Goal: Check status: Check status

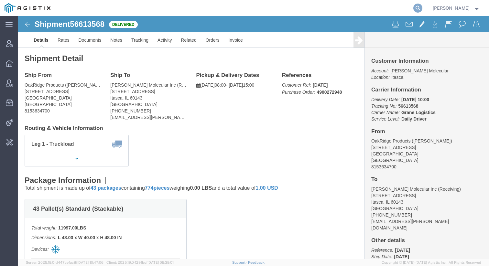
click at [422, 5] on icon at bounding box center [417, 8] width 9 height 9
paste input "56659094"
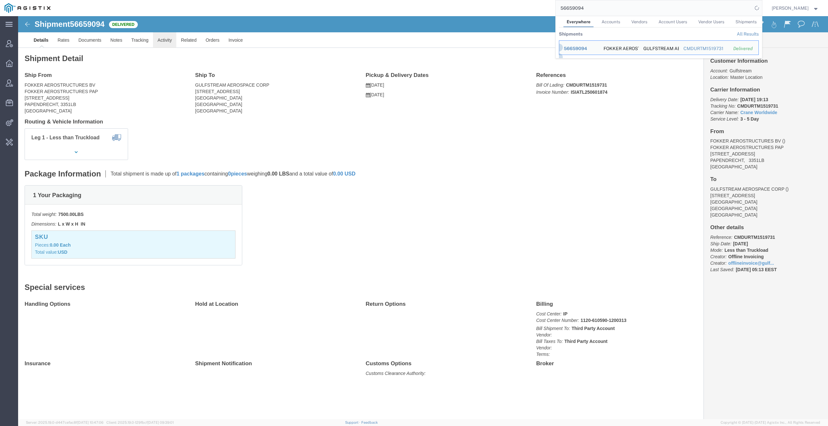
click link "Activity"
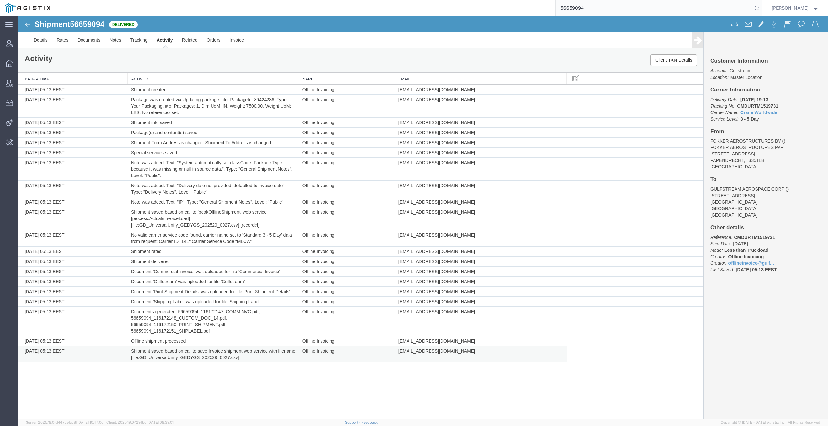
click at [209, 266] on td "Shipment saved based on call to save Invoice shipment web service with filename…" at bounding box center [213, 354] width 171 height 16
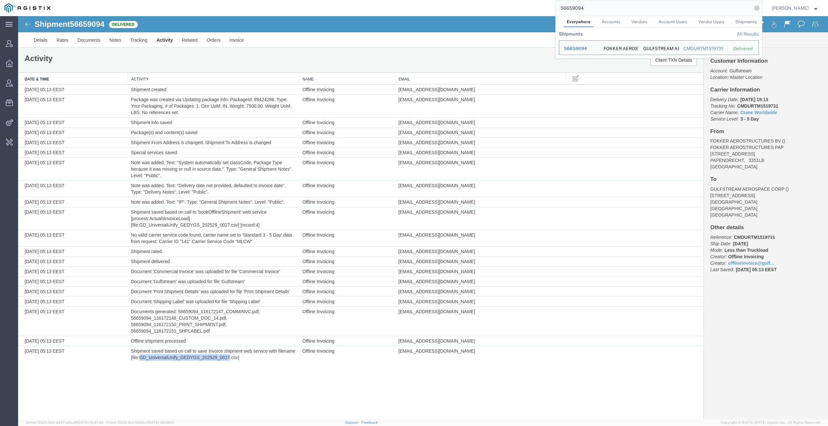
click at [489, 103] on b "CMDURTM1519731" at bounding box center [757, 105] width 41 height 5
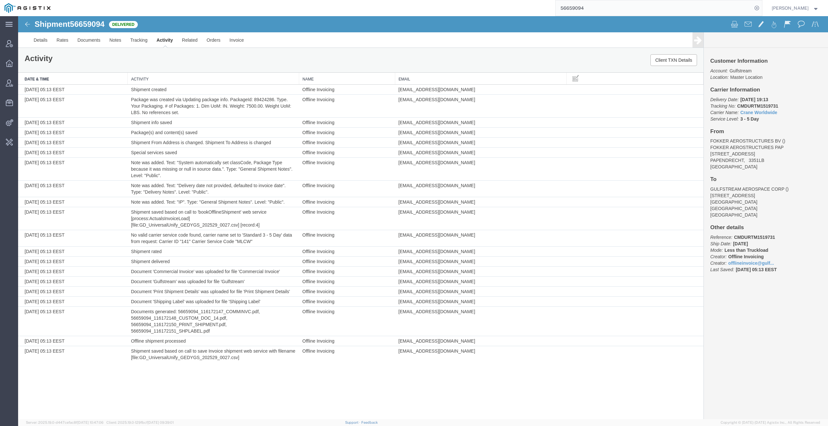
click at [489, 266] on div "Shipment 56659094 20 of 20 Delivered Details Rates Documents Notes Tracking Act…" at bounding box center [423, 217] width 810 height 403
click at [489, 10] on input "56659094" at bounding box center [653, 8] width 197 height 16
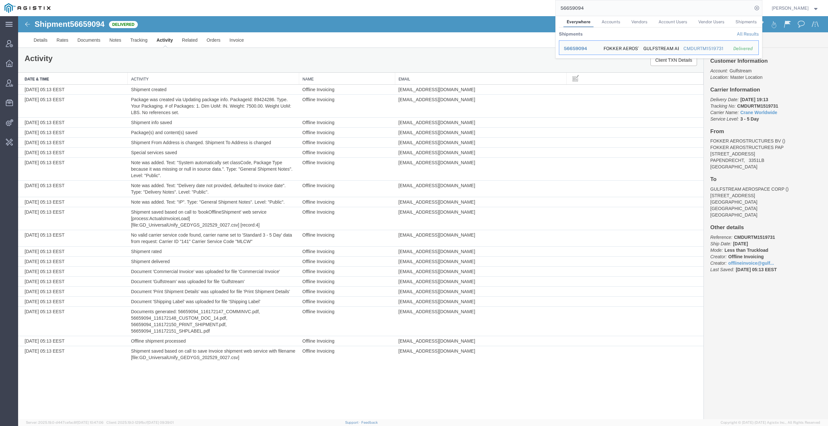
click at [489, 10] on input "56659094" at bounding box center [653, 8] width 197 height 16
paste input "61082"
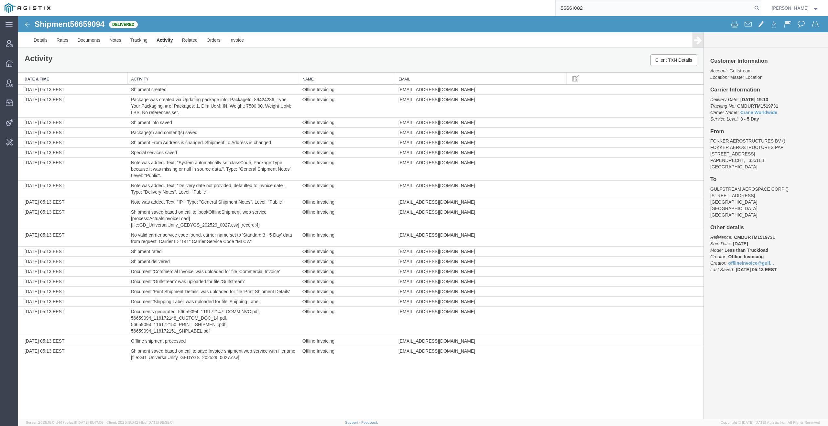
type input "56661082"
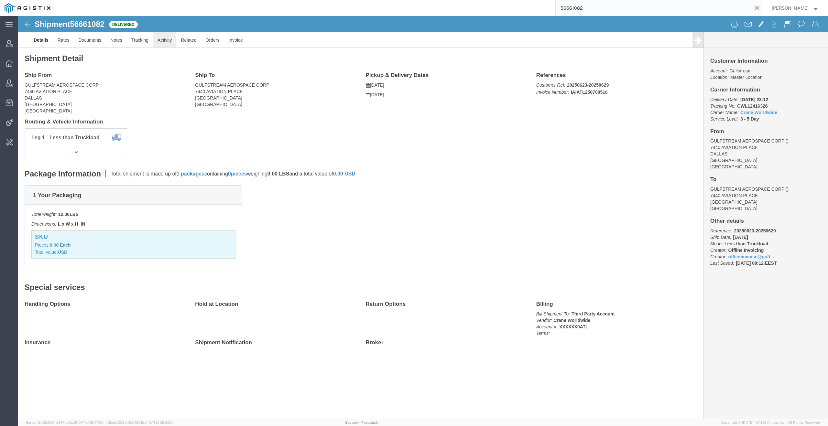
click link "Activity"
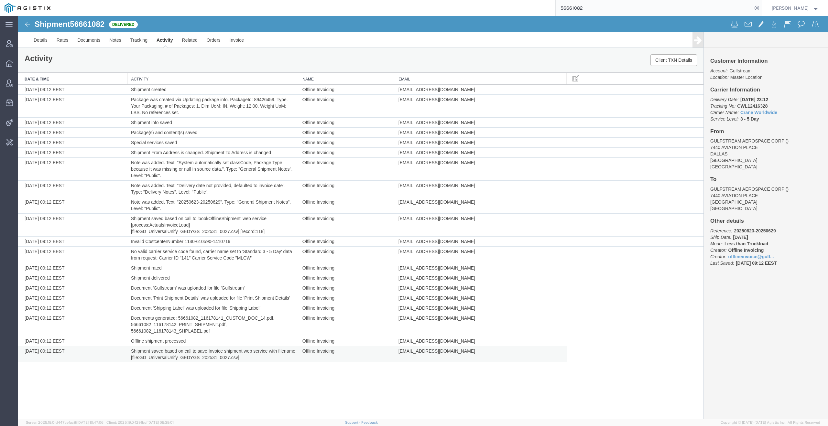
click at [200, 266] on td "Shipment saved based on call to save Invoice shipment web service with filename…" at bounding box center [213, 354] width 171 height 16
copy td "GD_UniversalUnify_GEDYGS_202531_0027"
click at [489, 106] on b "CWL12416328" at bounding box center [752, 105] width 30 height 5
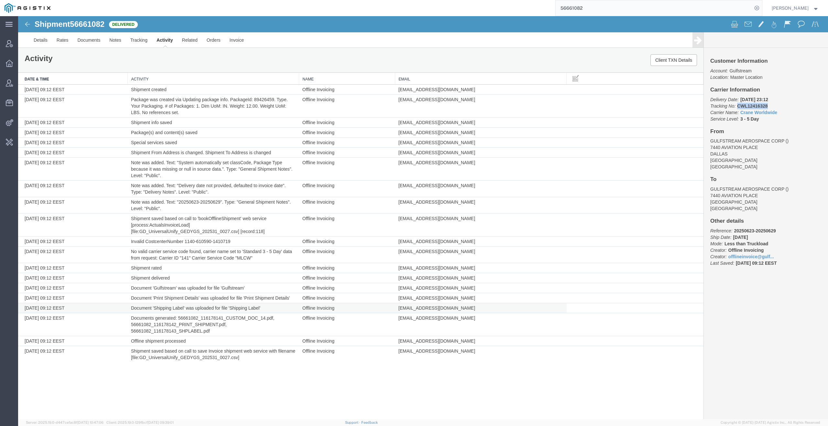
copy b "CWL12416328"
